Goal: Transaction & Acquisition: Subscribe to service/newsletter

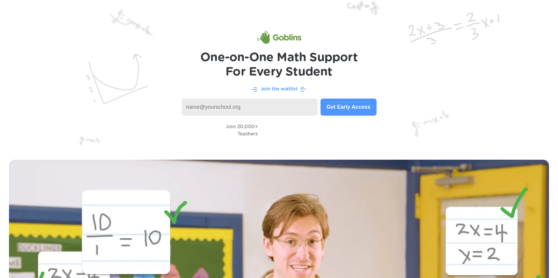
click at [348, 105] on button "Get Early Access" at bounding box center [349, 107] width 56 height 17
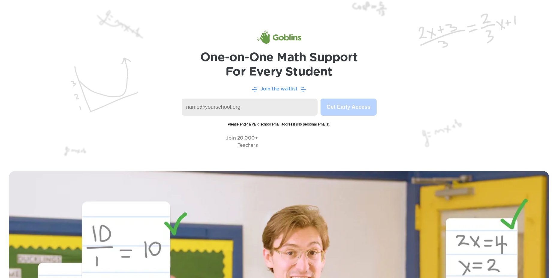
drag, startPoint x: 249, startPoint y: 109, endPoint x: 246, endPoint y: 111, distance: 3.5
click at [246, 111] on input at bounding box center [250, 107] width 136 height 17
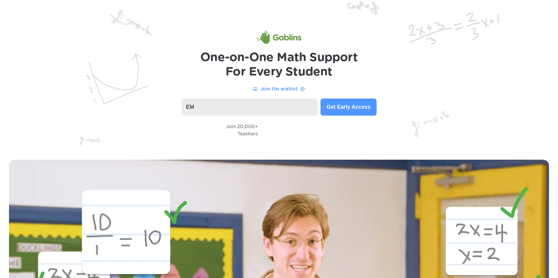
type input "E"
type input "e"
type input "\"
click at [351, 105] on button "Get Early Access" at bounding box center [349, 107] width 56 height 17
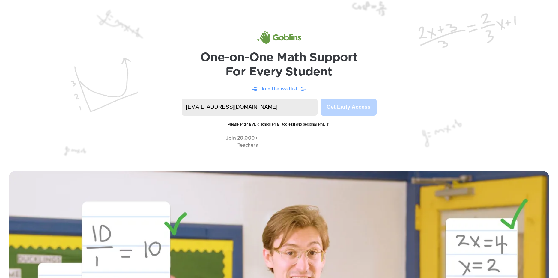
click at [286, 106] on input "[EMAIL_ADDRESS][DOMAIN_NAME]" at bounding box center [250, 107] width 136 height 17
click at [222, 108] on input "[EMAIL_ADDRESS][DOMAIN_NAME]" at bounding box center [250, 107] width 136 height 17
click at [247, 106] on input "[EMAIL_ADDRESS][DOMAIN_NAME]" at bounding box center [250, 107] width 136 height 17
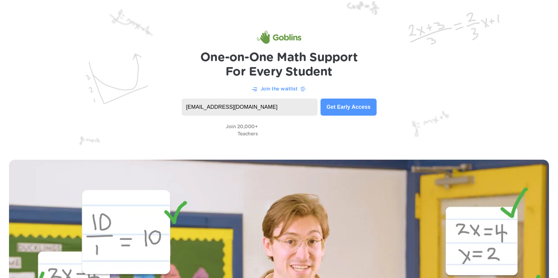
type input "[EMAIL_ADDRESS][DOMAIN_NAME]"
